Goal: Task Accomplishment & Management: Use online tool/utility

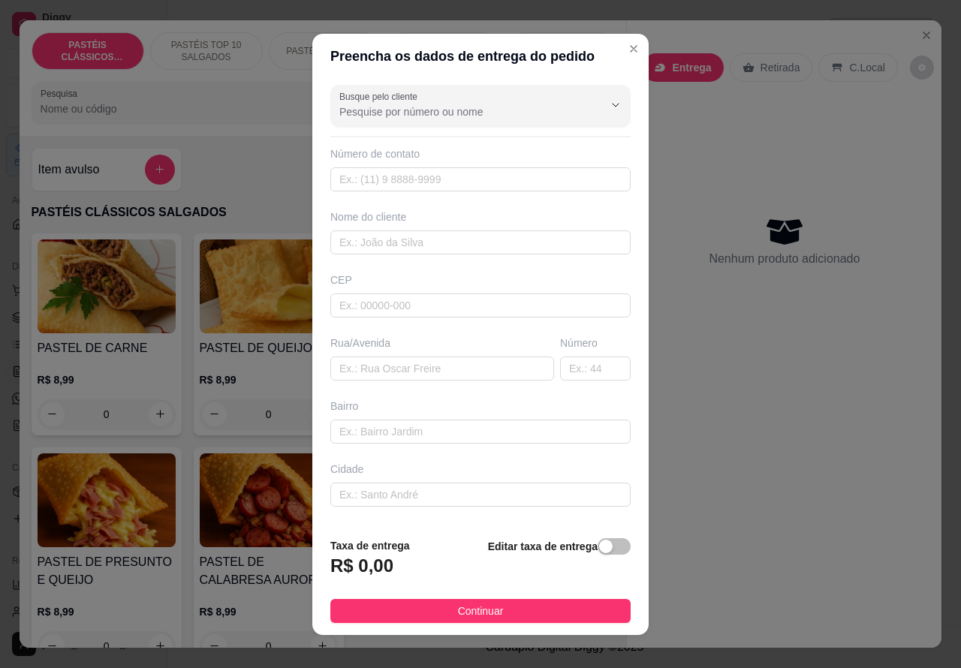
scroll to position [133, 0]
click at [379, 361] on input "text" at bounding box center [442, 369] width 224 height 24
type input "R"
type input "[PERSON_NAME]"
click at [568, 365] on input "text" at bounding box center [595, 369] width 71 height 24
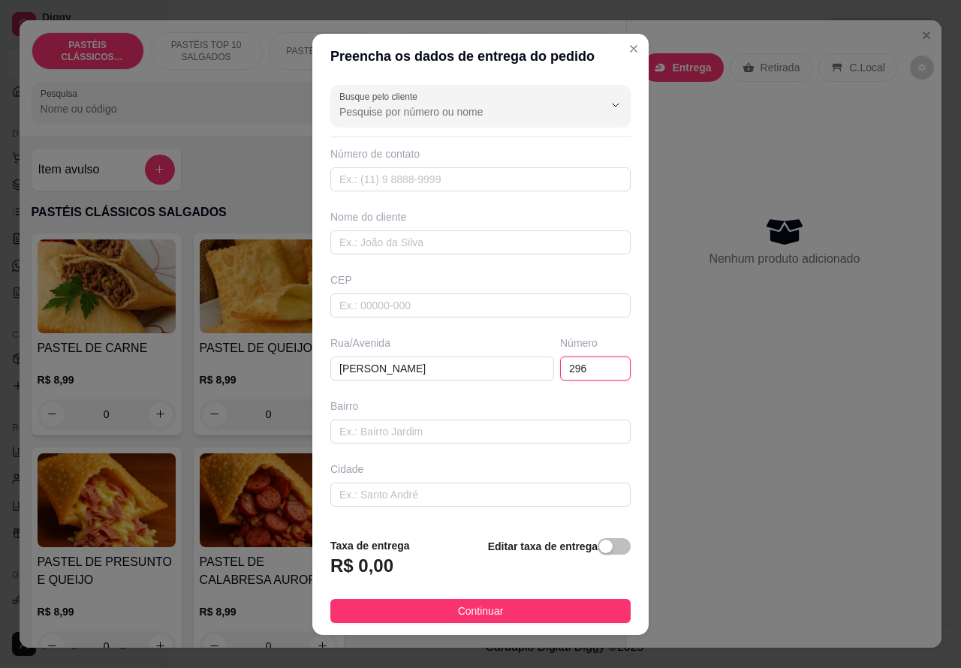
type input "296"
click at [599, 545] on div "button" at bounding box center [606, 547] width 14 height 14
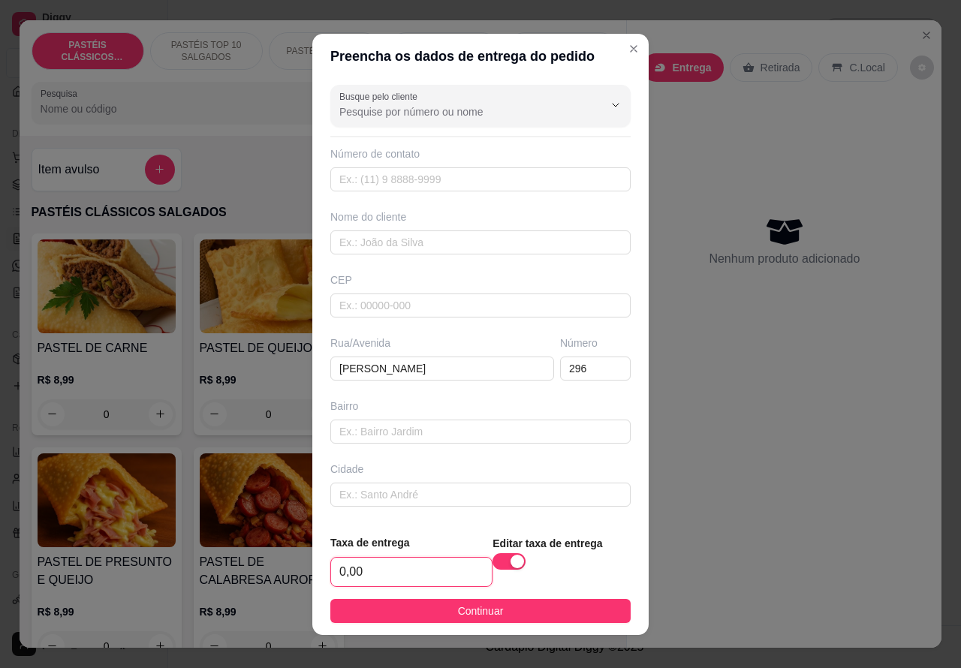
click at [335, 566] on input "0,00" at bounding box center [411, 572] width 161 height 29
click at [343, 564] on input "0,00" at bounding box center [411, 572] width 161 height 29
type input "1,00"
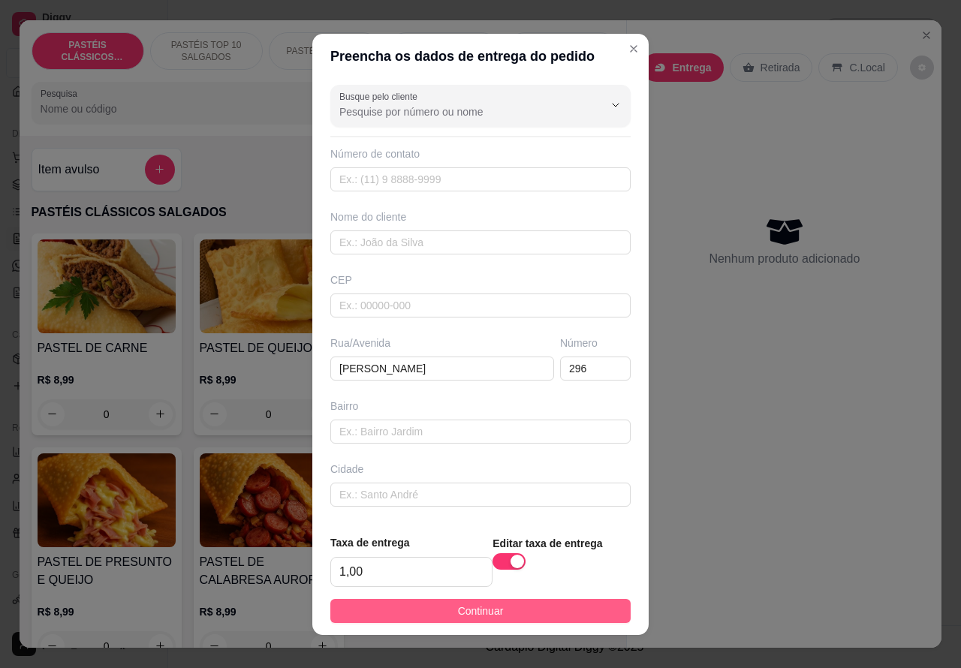
click at [572, 617] on button "Continuar" at bounding box center [480, 611] width 300 height 24
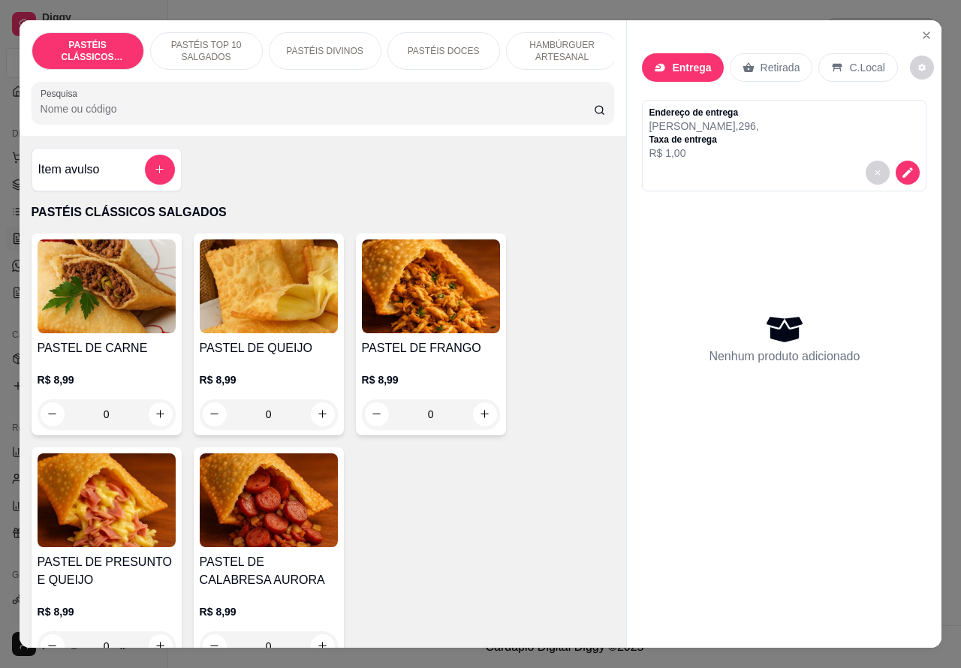
click at [565, 40] on p "HAMBÚRGUER ARTESANAL" at bounding box center [562, 51] width 87 height 24
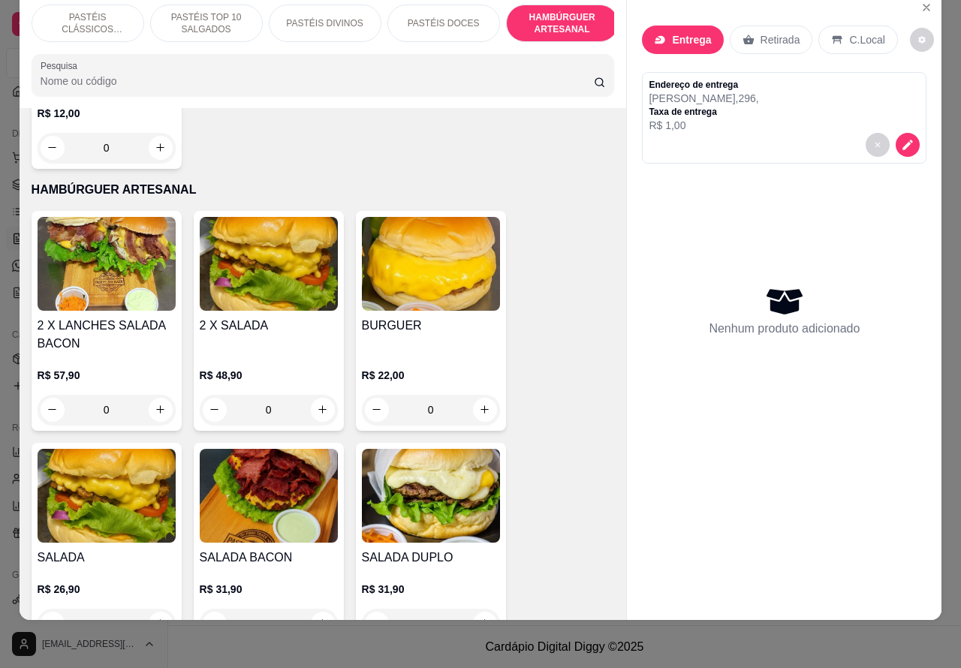
scroll to position [3085, 0]
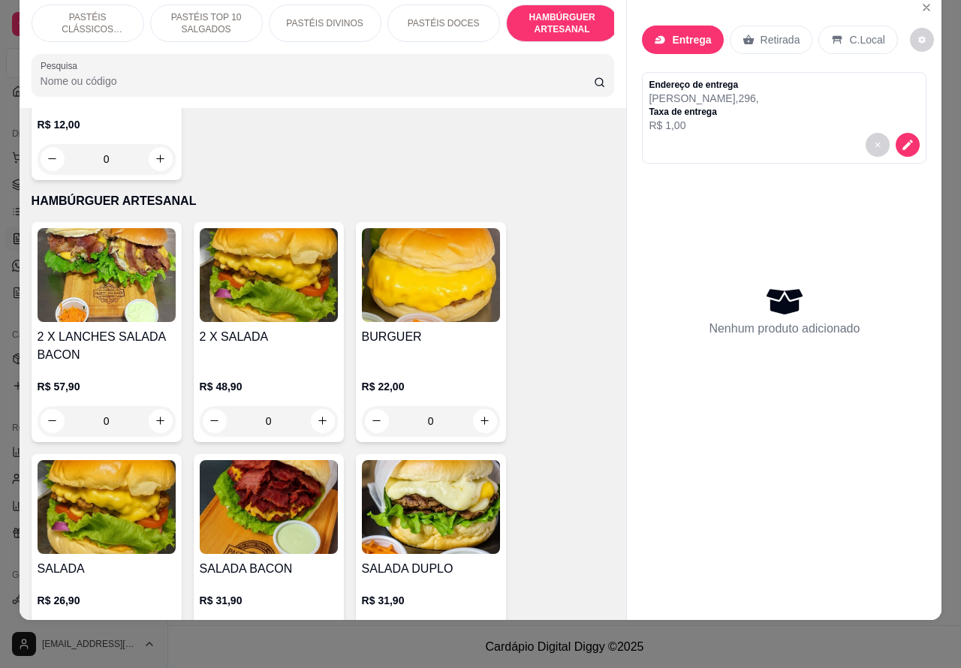
click at [474, 424] on div "0" at bounding box center [431, 421] width 138 height 30
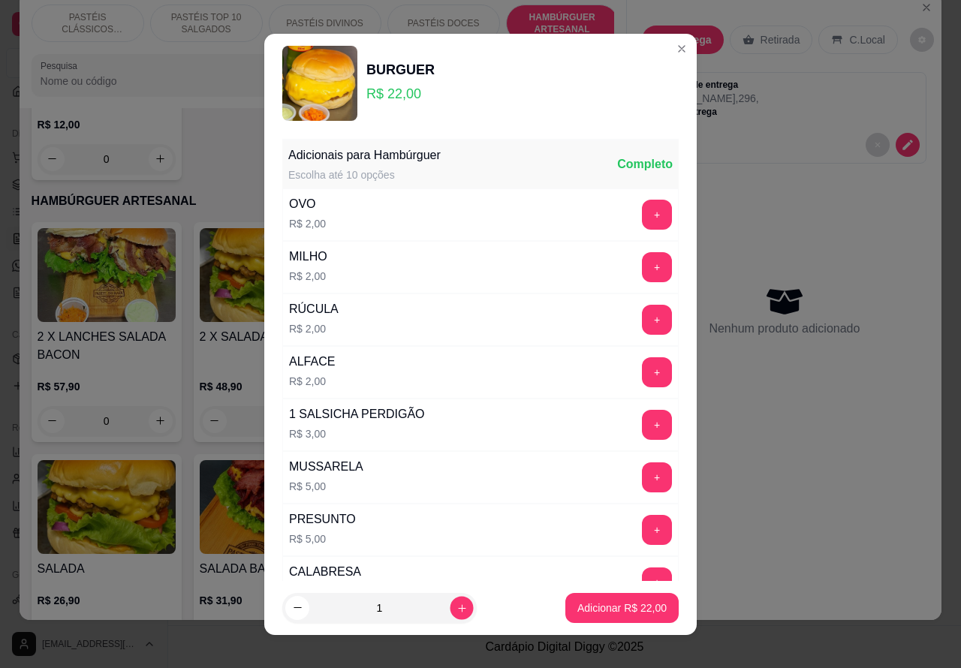
click at [457, 607] on icon "increase-product-quantity" at bounding box center [462, 607] width 11 height 11
type input "2"
click at [588, 612] on p "Adicionar R$ 44,00" at bounding box center [622, 608] width 89 height 15
type input "2"
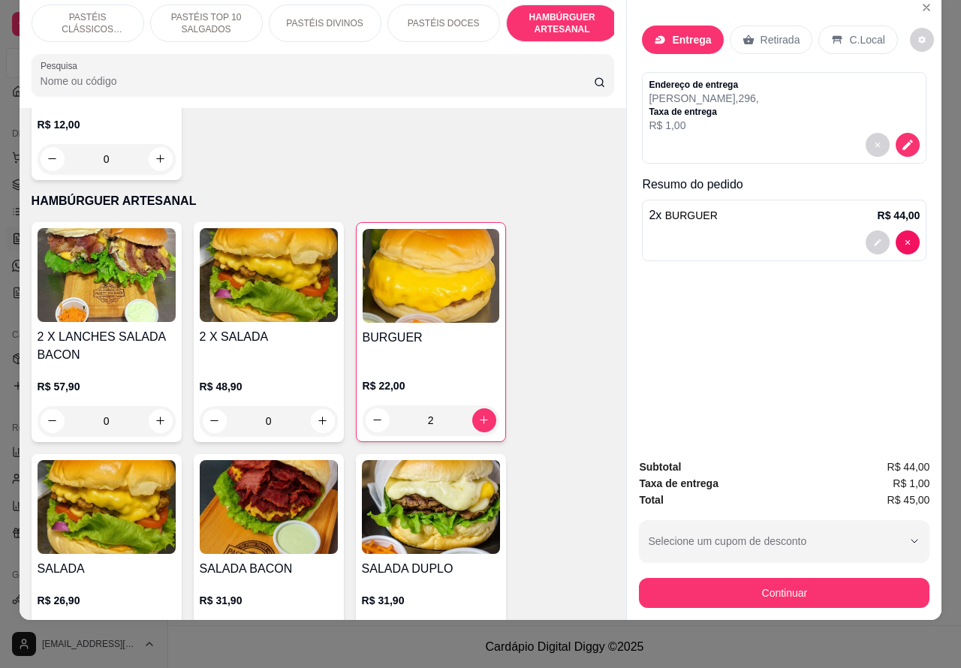
scroll to position [16, 0]
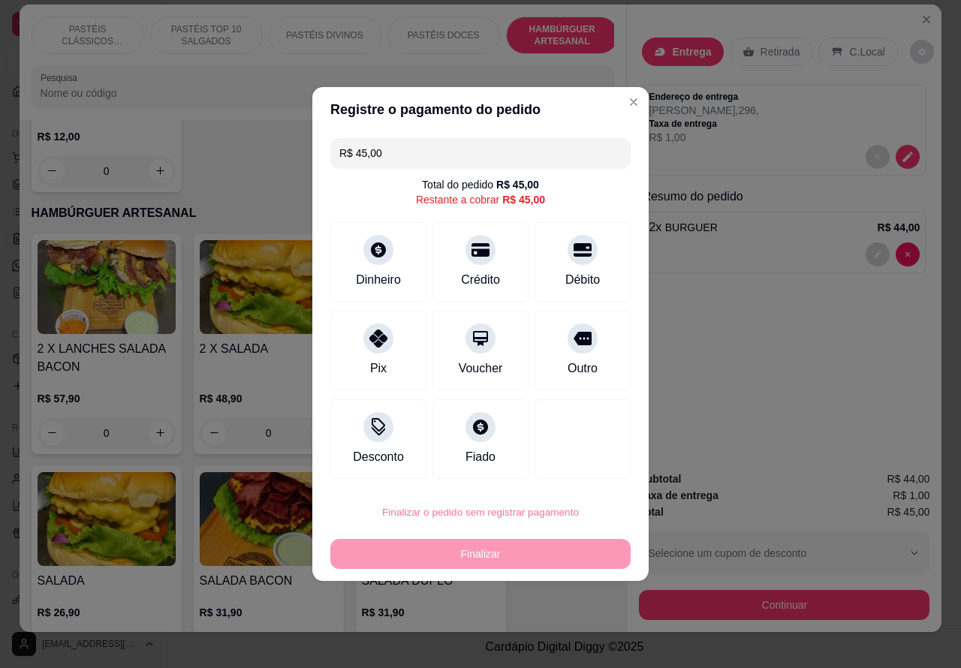
click at [590, 469] on button "Confirmar" at bounding box center [570, 470] width 56 height 23
type input "0"
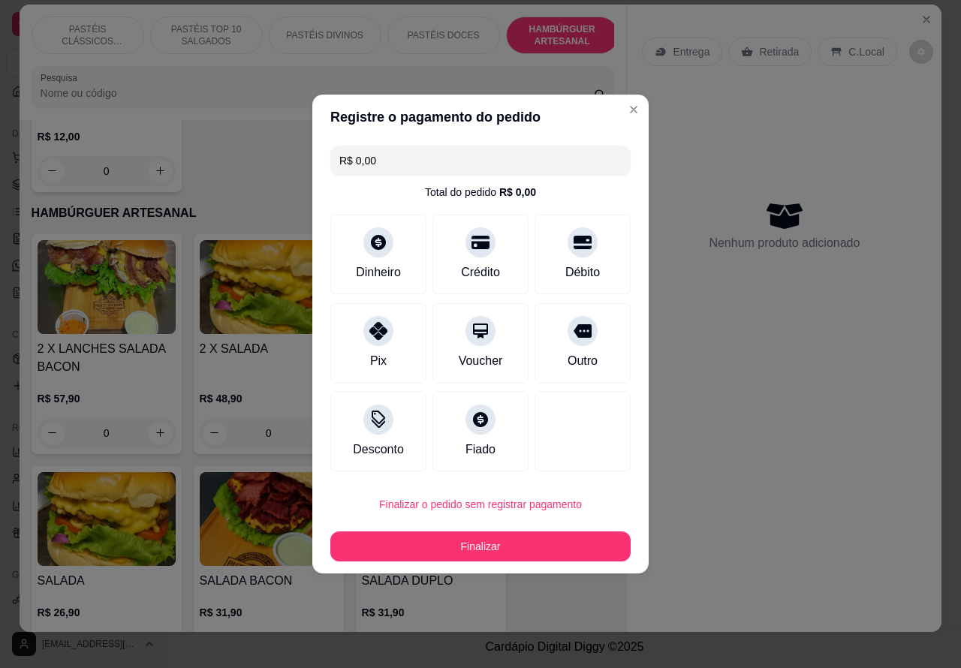
type input "R$ 0,00"
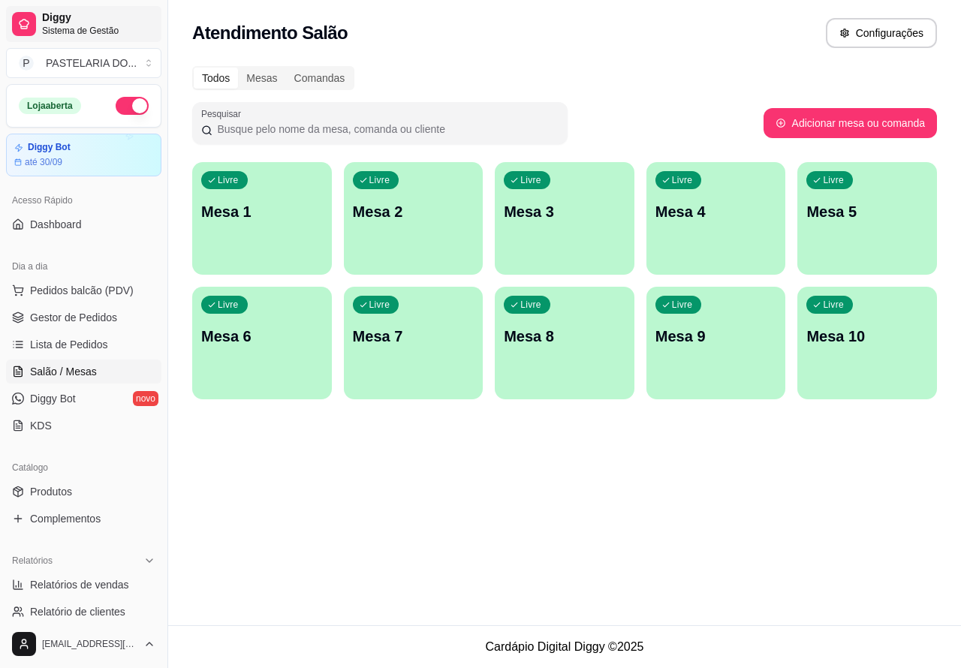
click at [109, 12] on span "Diggy" at bounding box center [98, 18] width 113 height 14
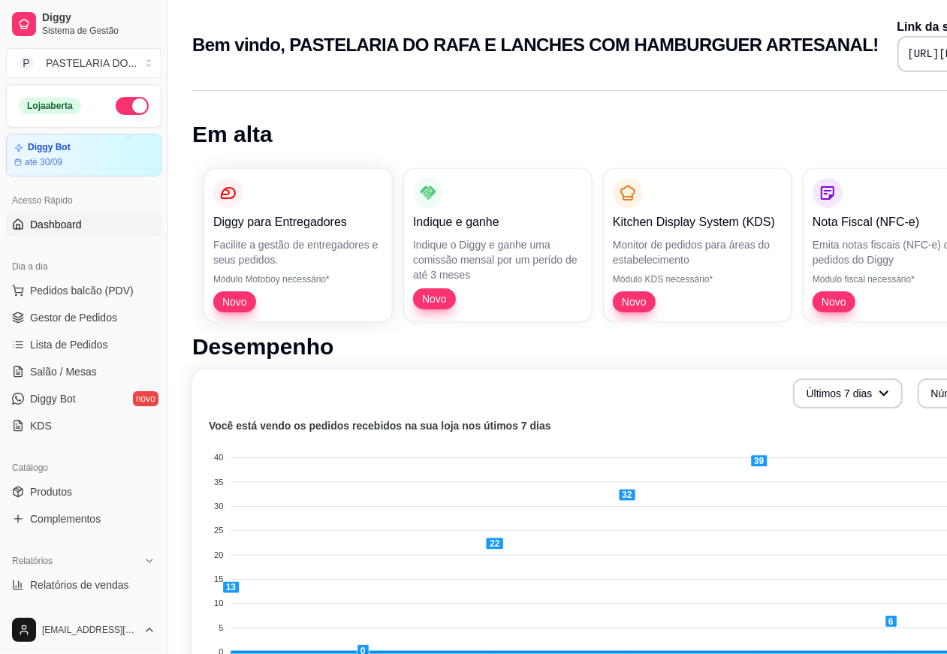
click at [118, 110] on button "button" at bounding box center [132, 106] width 33 height 18
